Goal: Use online tool/utility: Utilize a website feature to perform a specific function

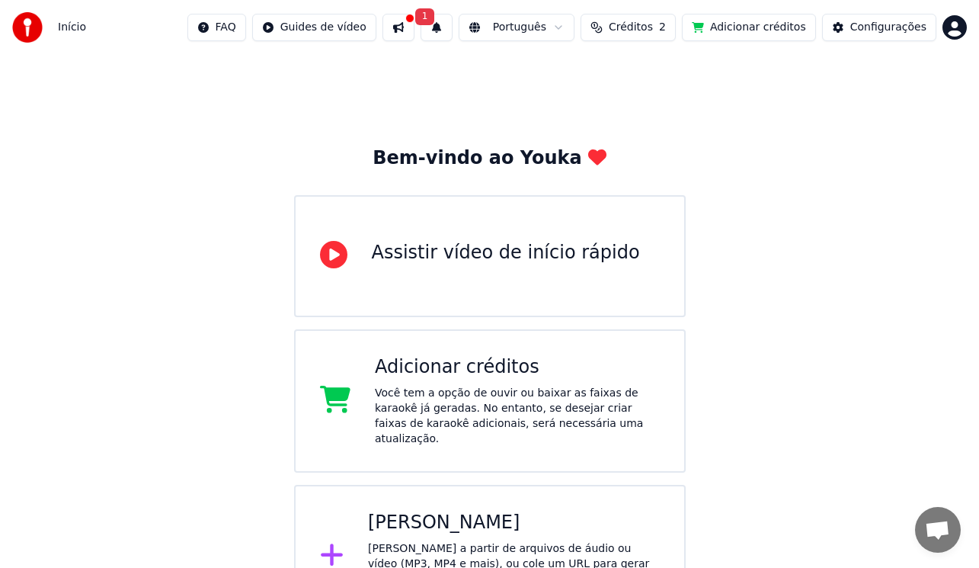
click at [507, 389] on div "Você tem a opção de ouvir ou baixar as faixas de karaokê já geradas. No entanto…" at bounding box center [517, 416] width 285 height 61
click at [414, 28] on button at bounding box center [398, 27] width 32 height 27
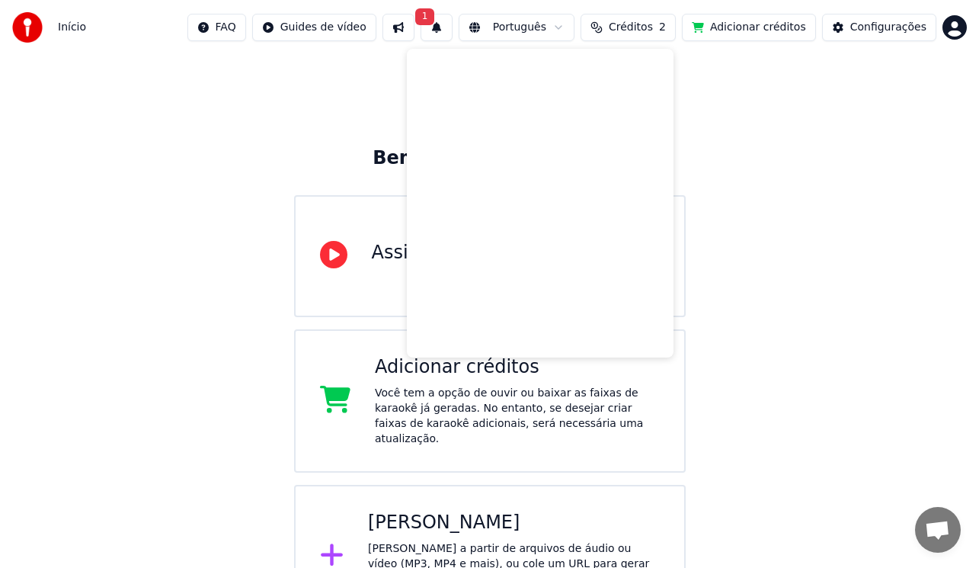
click at [324, 152] on div "Bem-vindo ao Youka Assistir vídeo de início rápido Adicionar créditos Você tem …" at bounding box center [490, 387] width 392 height 482
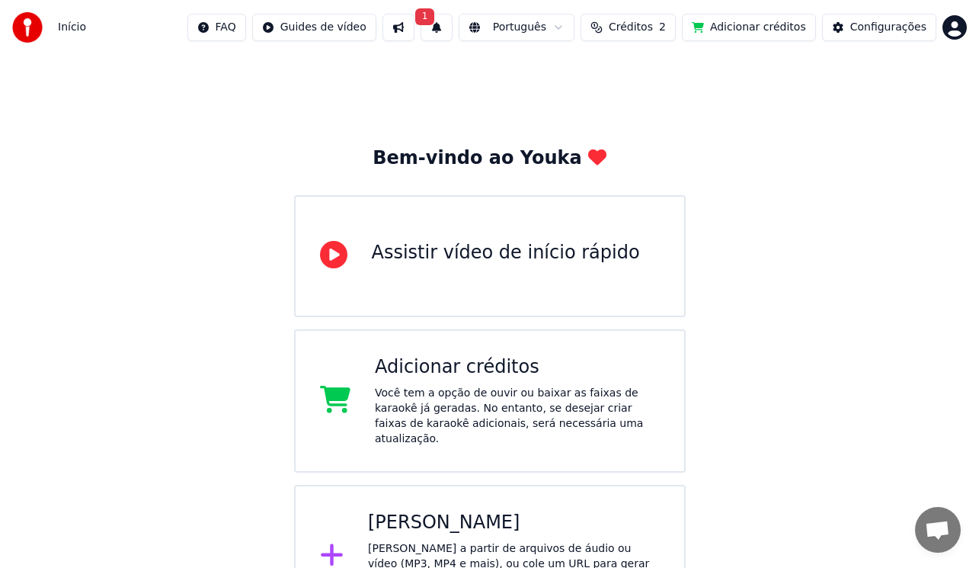
scroll to position [30, 0]
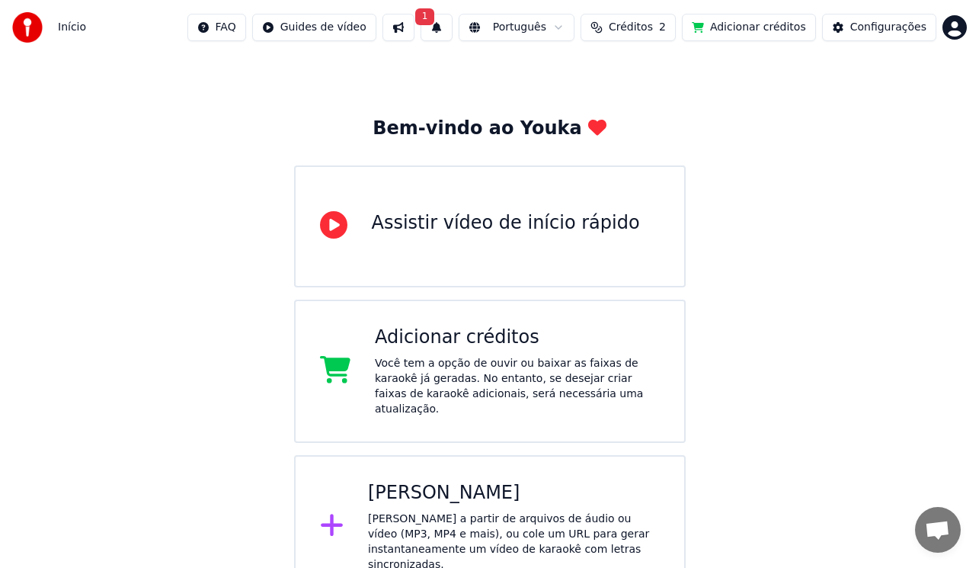
click at [433, 481] on div "[PERSON_NAME]" at bounding box center [514, 493] width 292 height 24
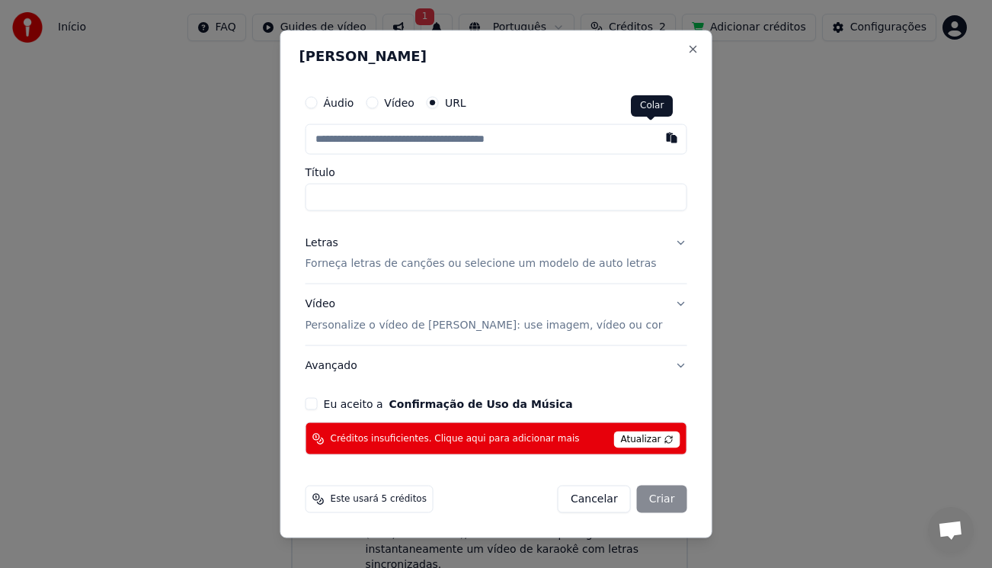
click at [656, 134] on button "button" at bounding box center [671, 136] width 30 height 27
